Goal: Information Seeking & Learning: Learn about a topic

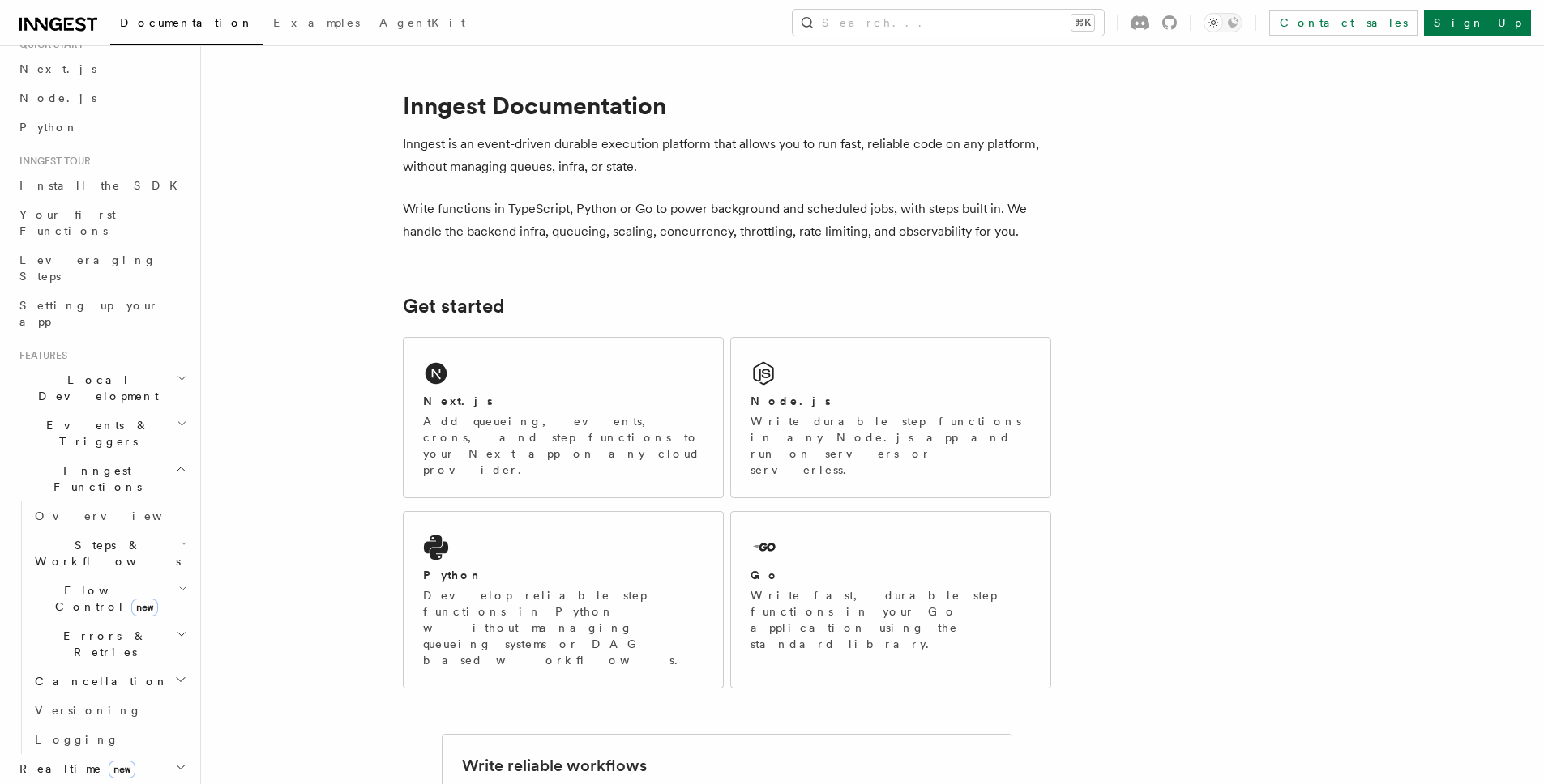
scroll to position [154, 0]
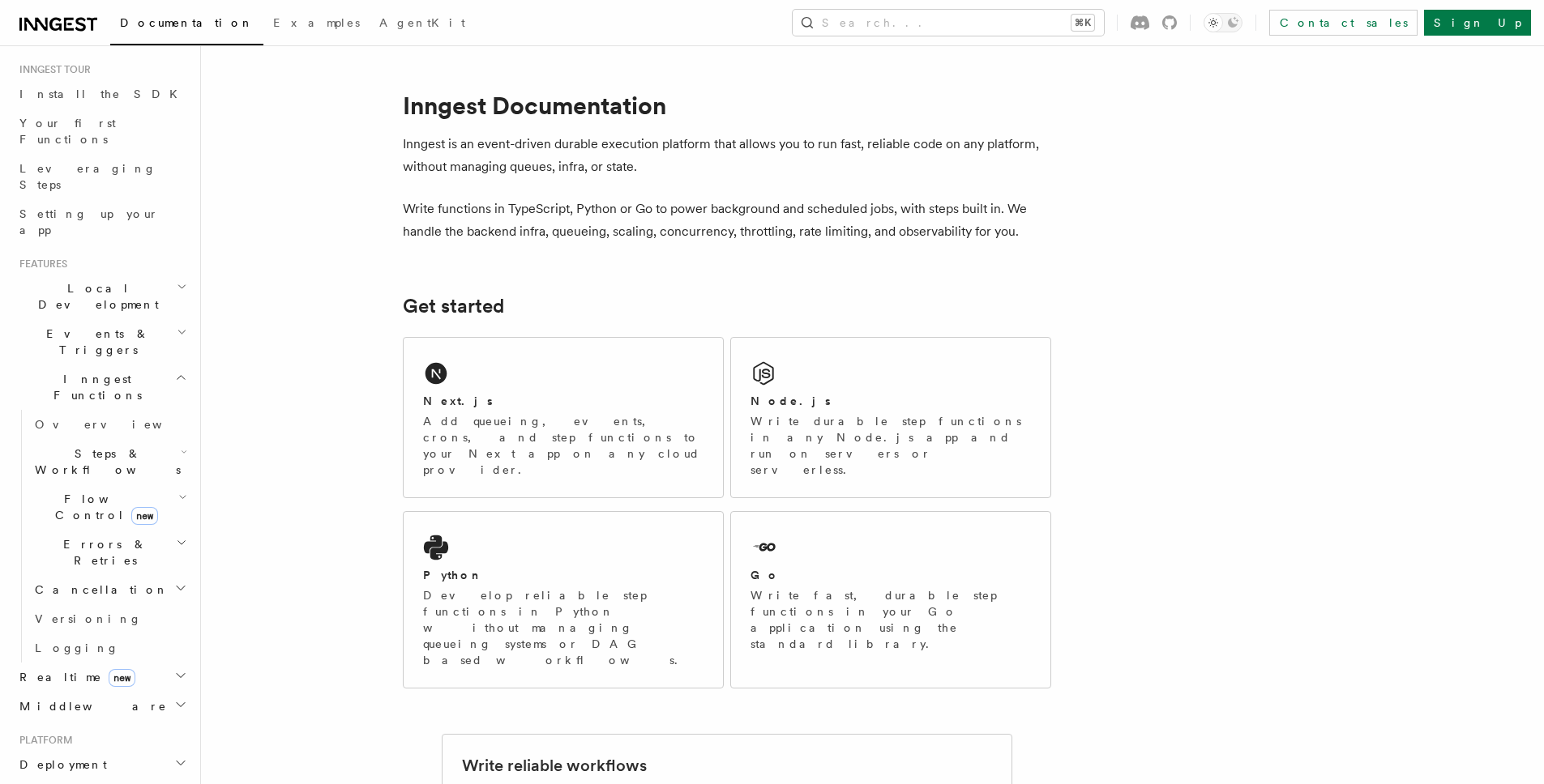
click at [160, 663] on h2 "Realtime new" at bounding box center [102, 677] width 178 height 30
click at [84, 691] on link "Overview" at bounding box center [110, 706] width 162 height 30
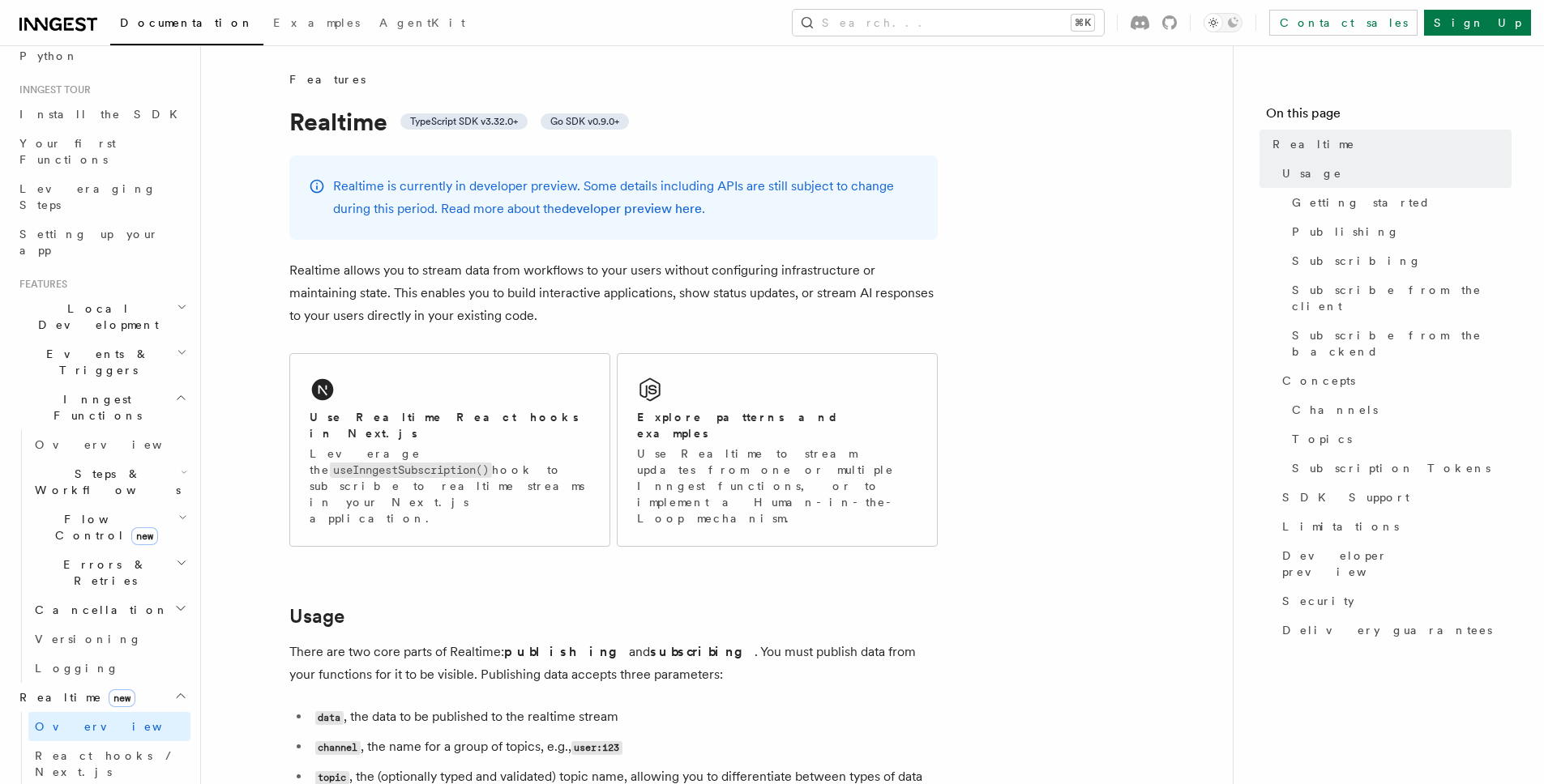
scroll to position [123, 0]
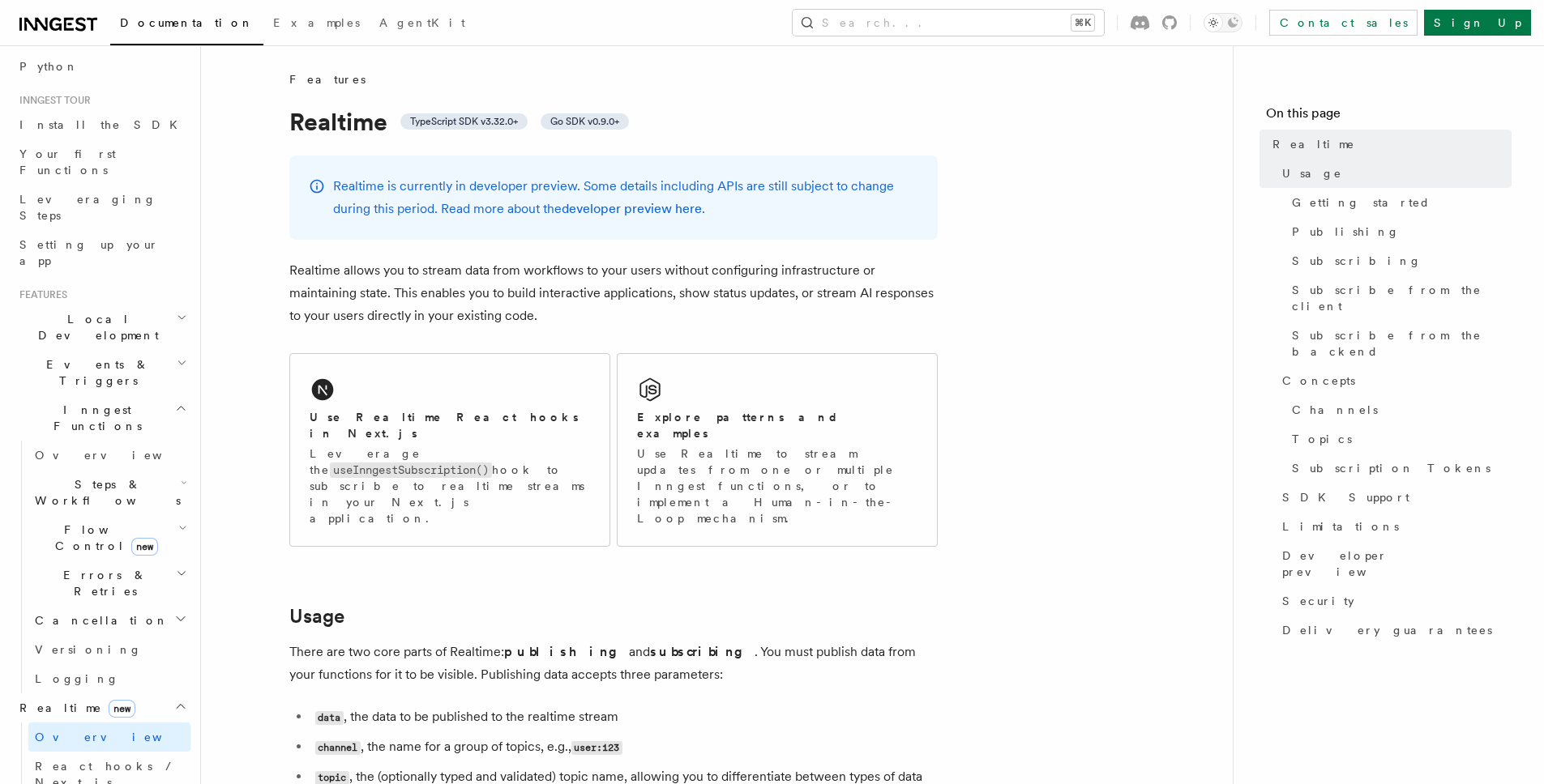
click at [129, 305] on h2 "Local Development" at bounding box center [102, 328] width 178 height 46
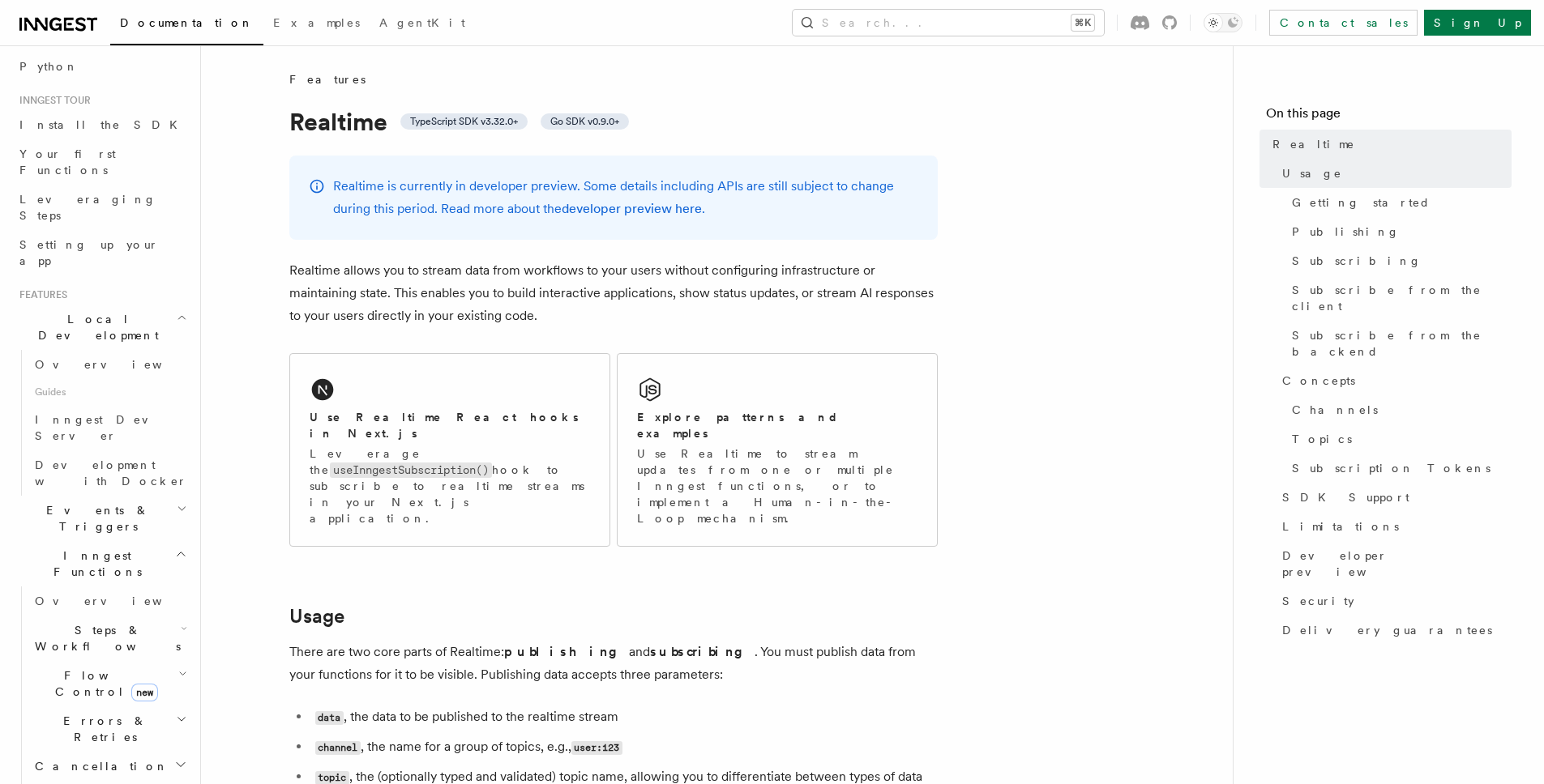
click at [129, 305] on h2 "Local Development" at bounding box center [102, 328] width 178 height 46
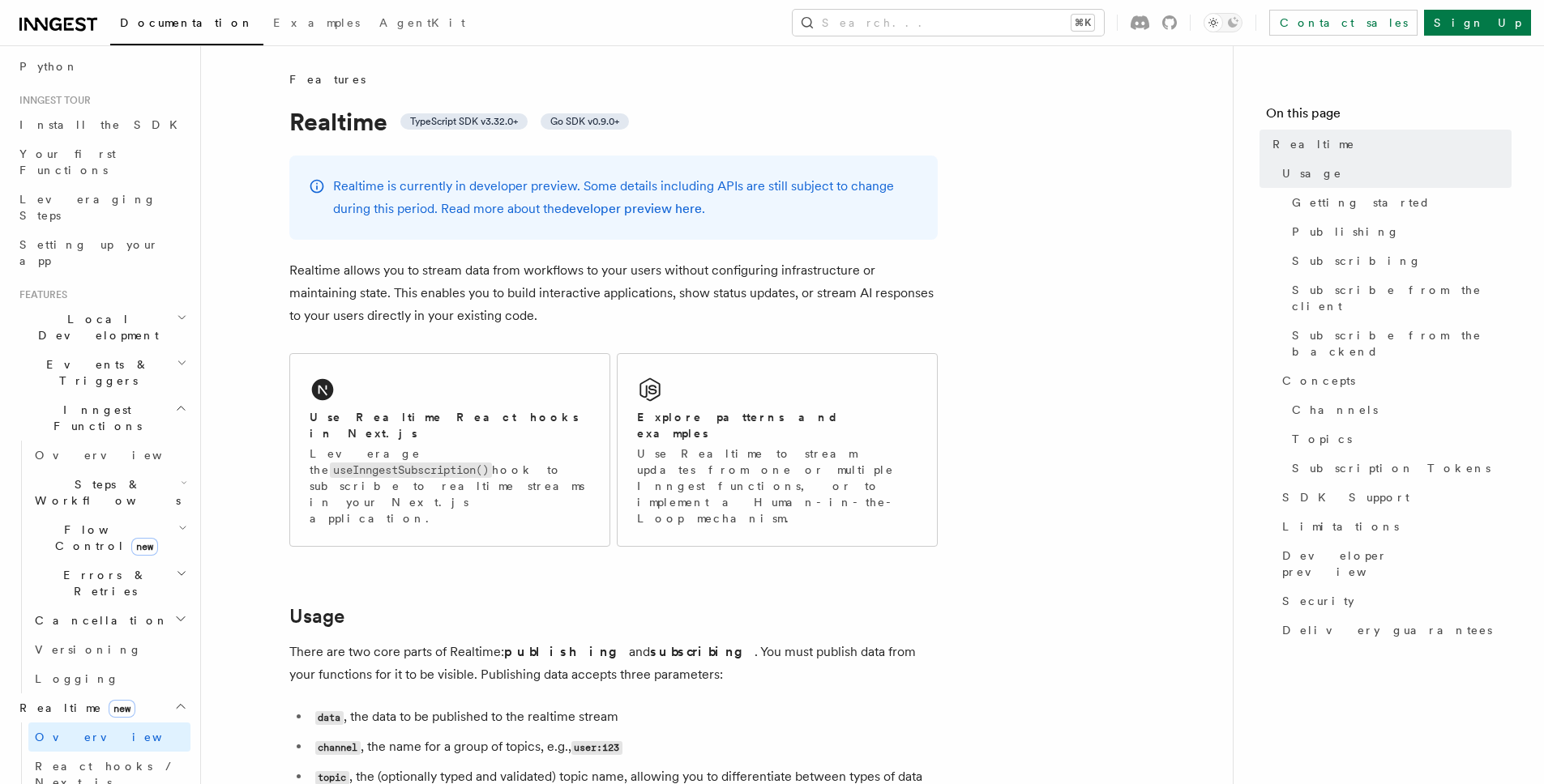
click at [115, 350] on h2 "Events & Triggers" at bounding box center [102, 372] width 178 height 46
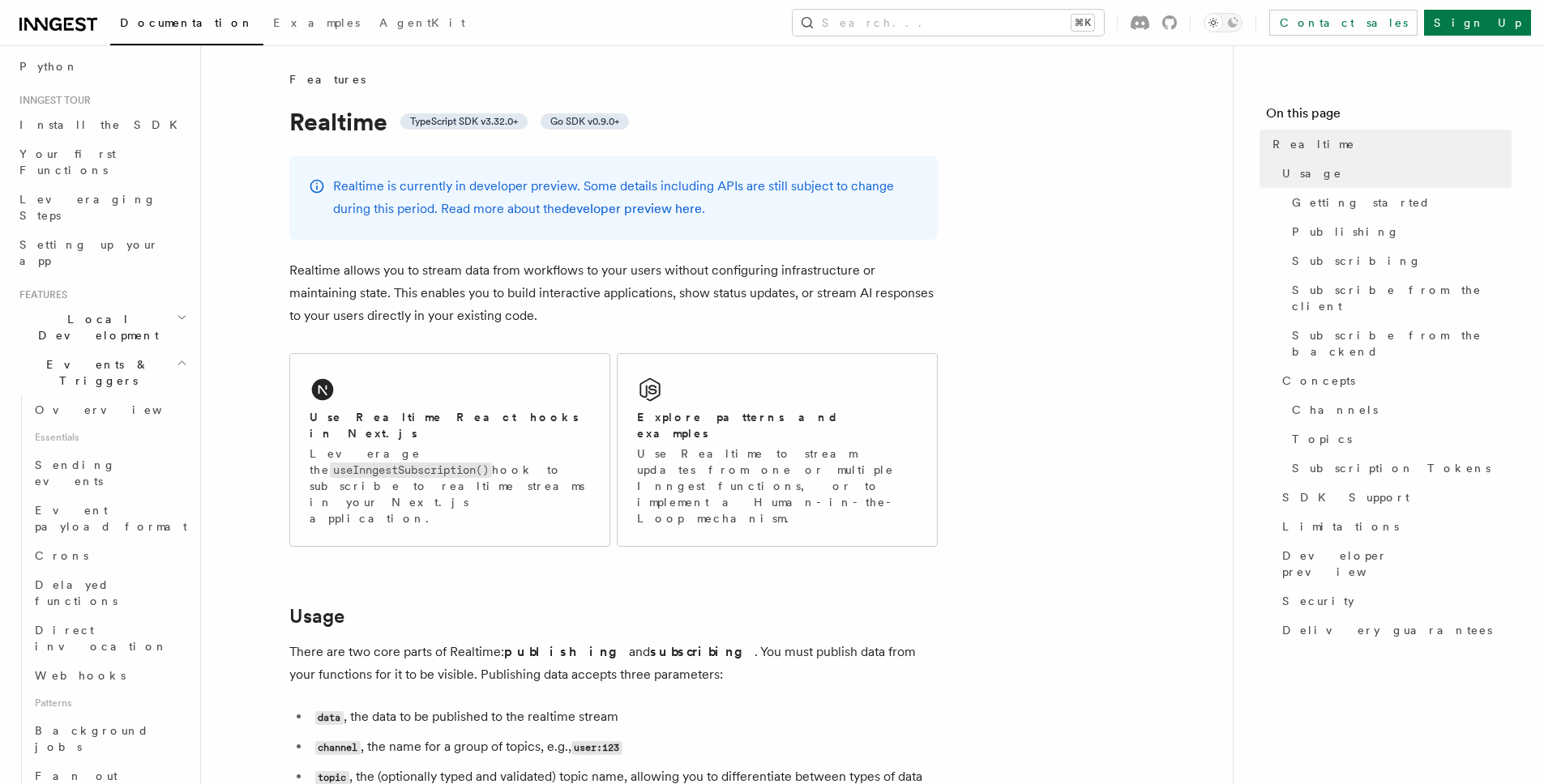
click at [115, 350] on h2 "Events & Triggers" at bounding box center [102, 372] width 178 height 46
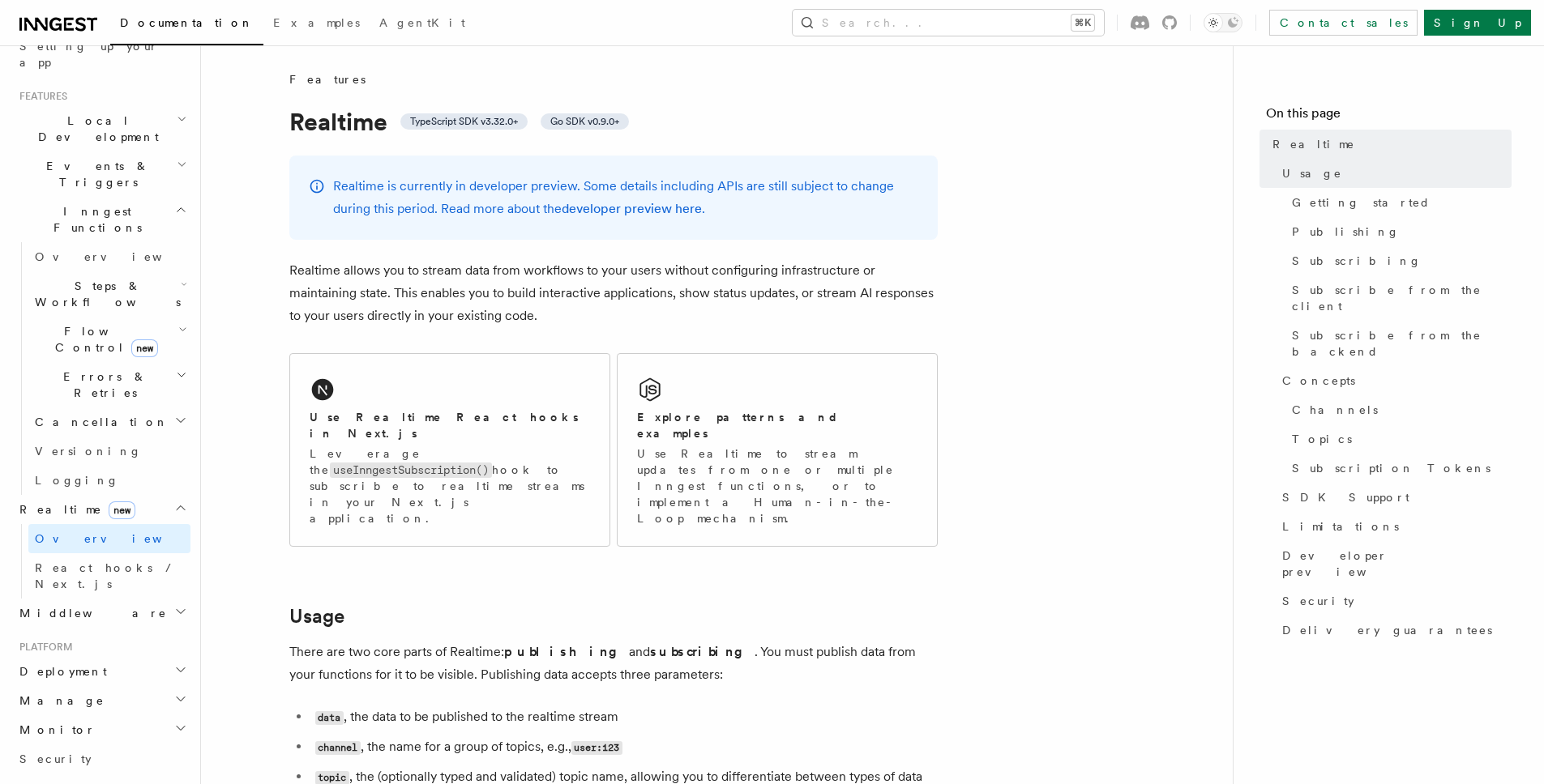
scroll to position [405, 0]
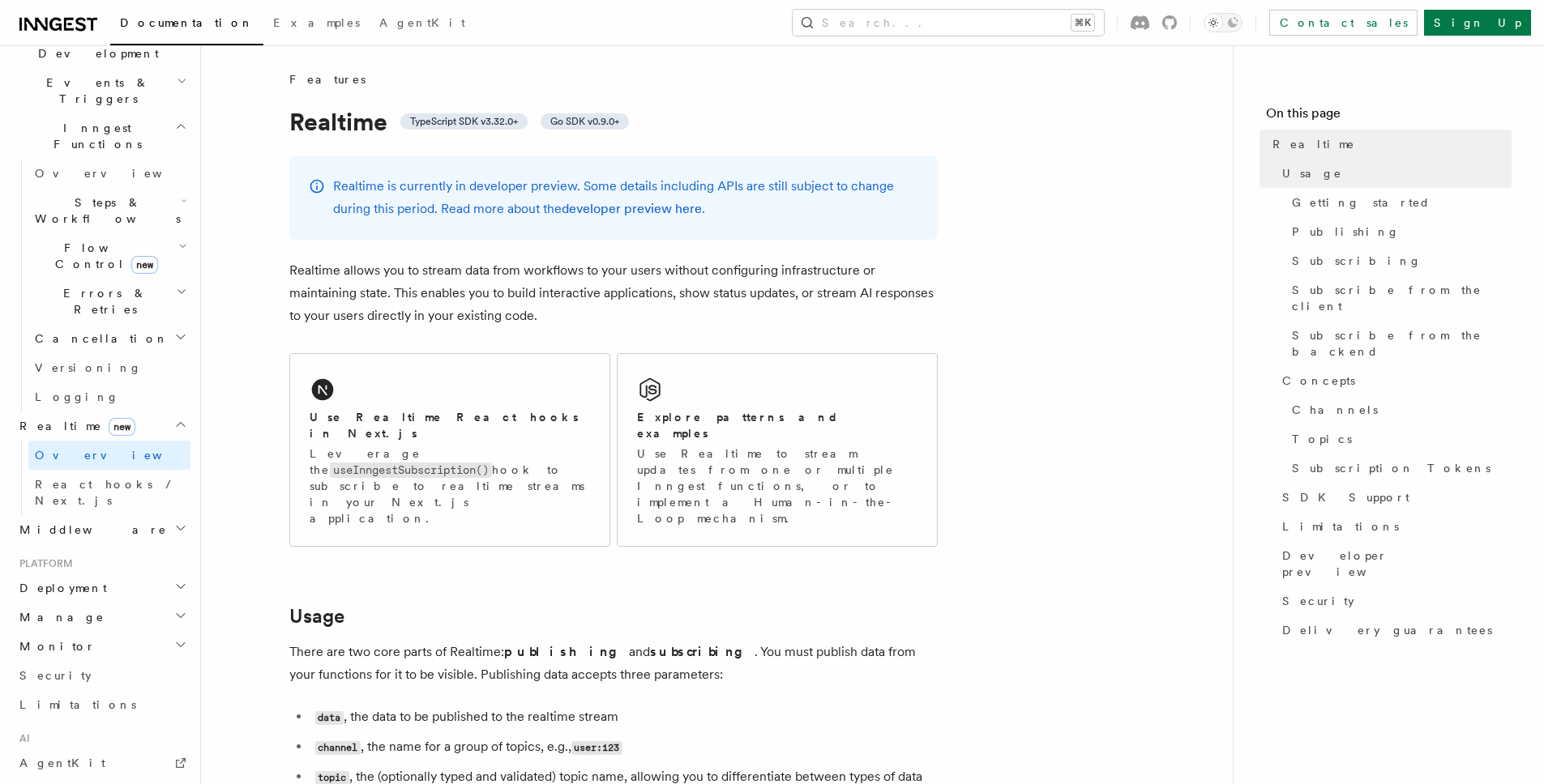
click at [99, 632] on h2 "Monitor" at bounding box center [102, 646] width 178 height 30
click at [139, 632] on h2 "Monitor" at bounding box center [102, 646] width 178 height 30
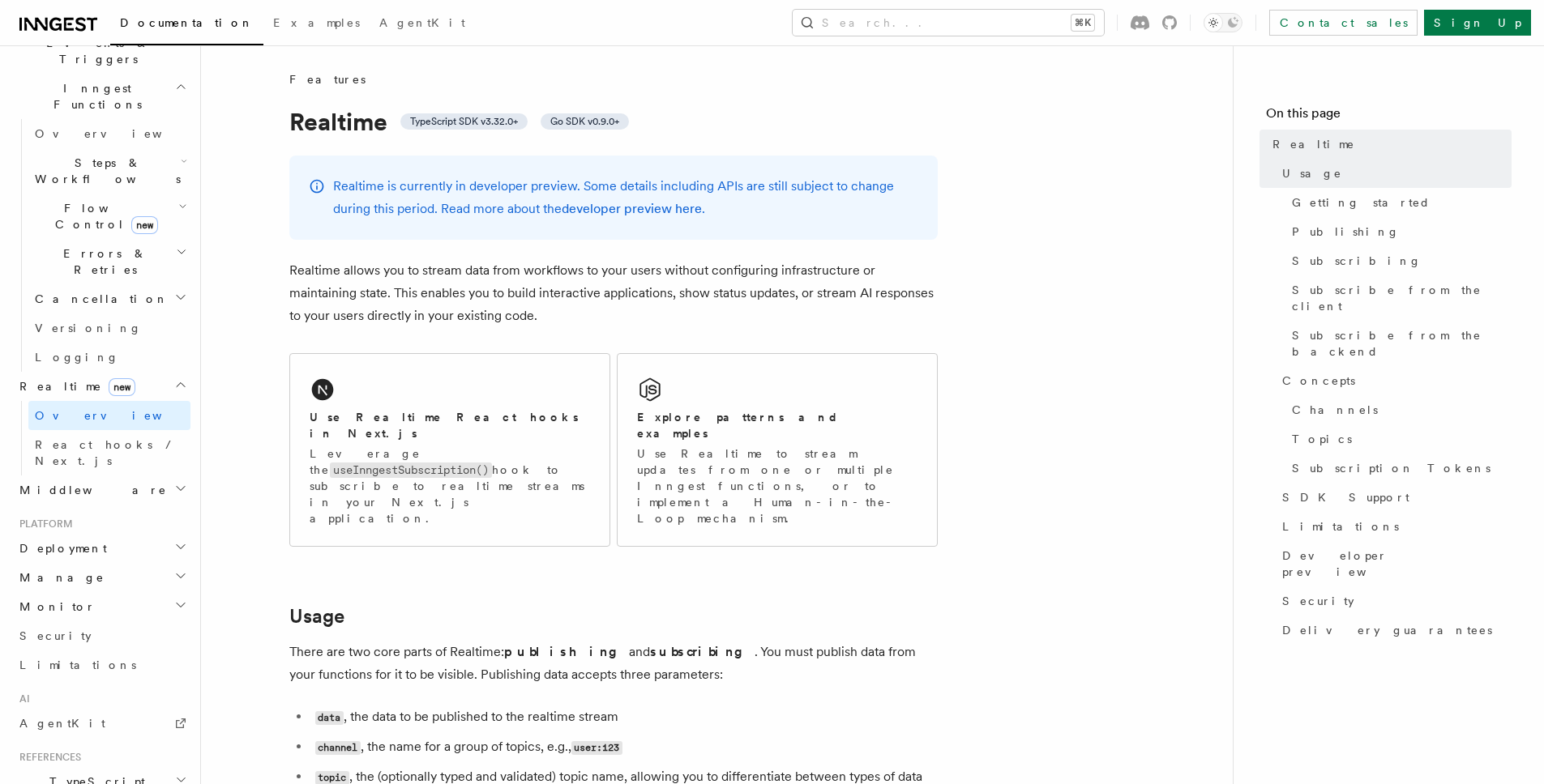
click at [125, 563] on h2 "Manage" at bounding box center [102, 578] width 178 height 30
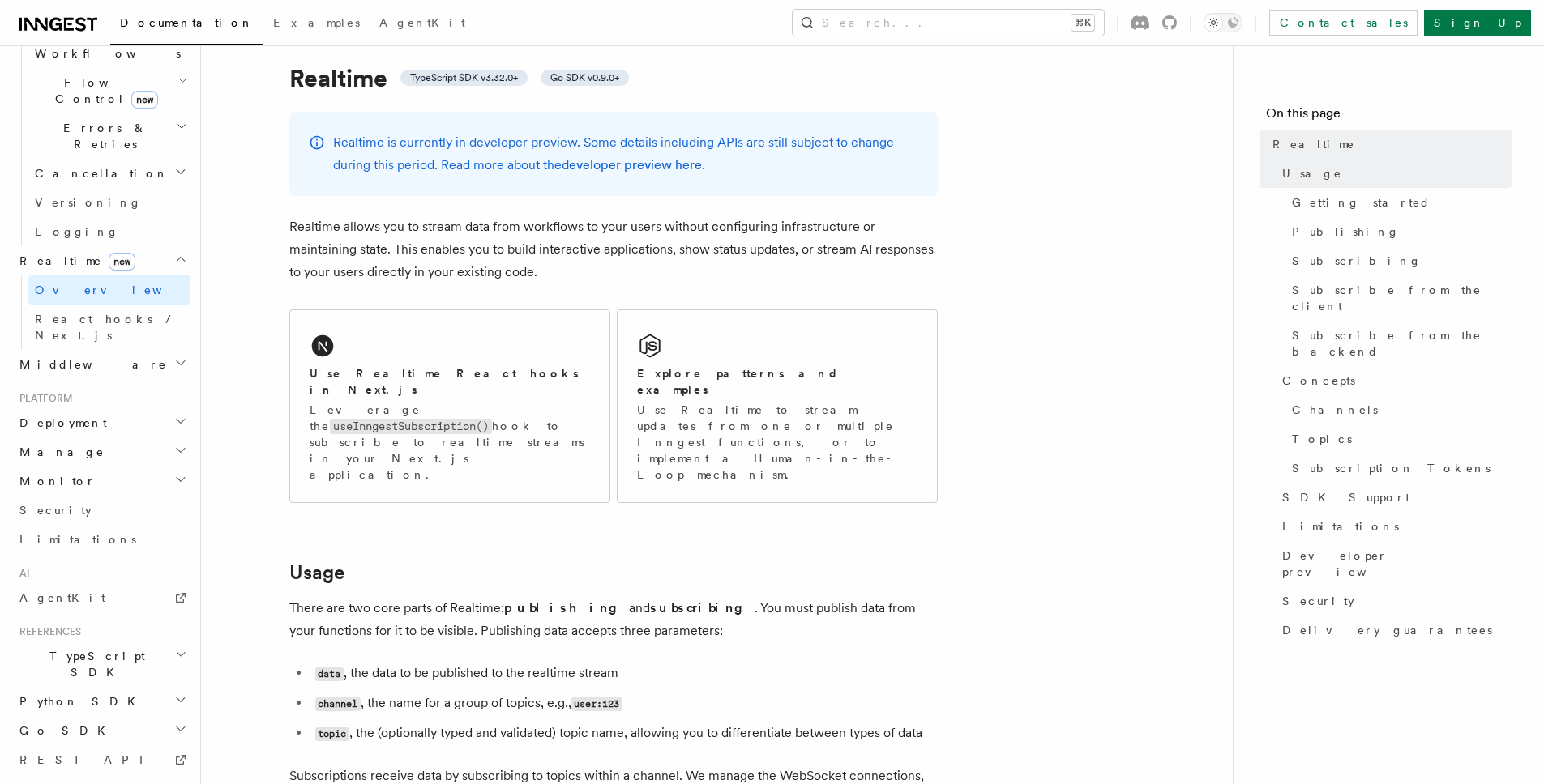
scroll to position [0, 0]
